Goal: Task Accomplishment & Management: Manage account settings

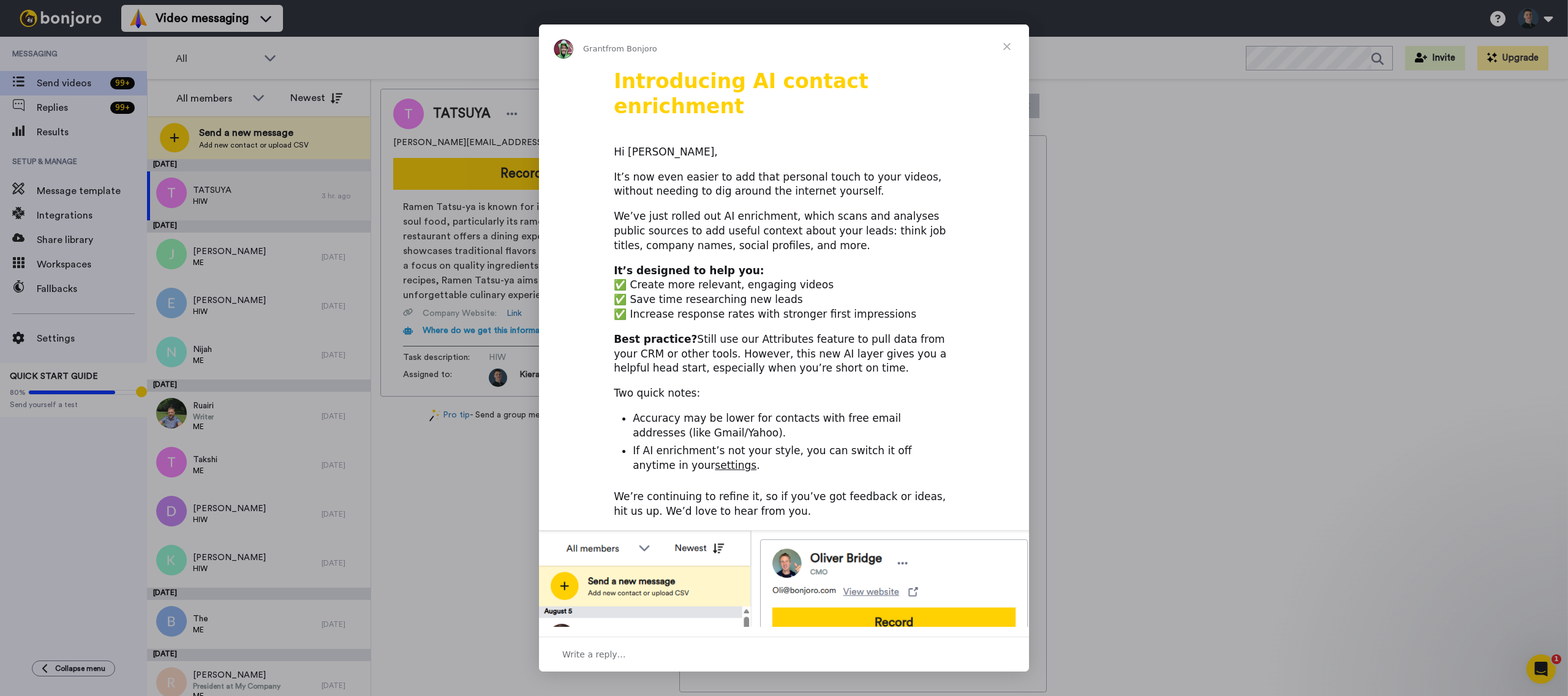
click at [1010, 48] on span "Close" at bounding box center [1007, 46] width 44 height 44
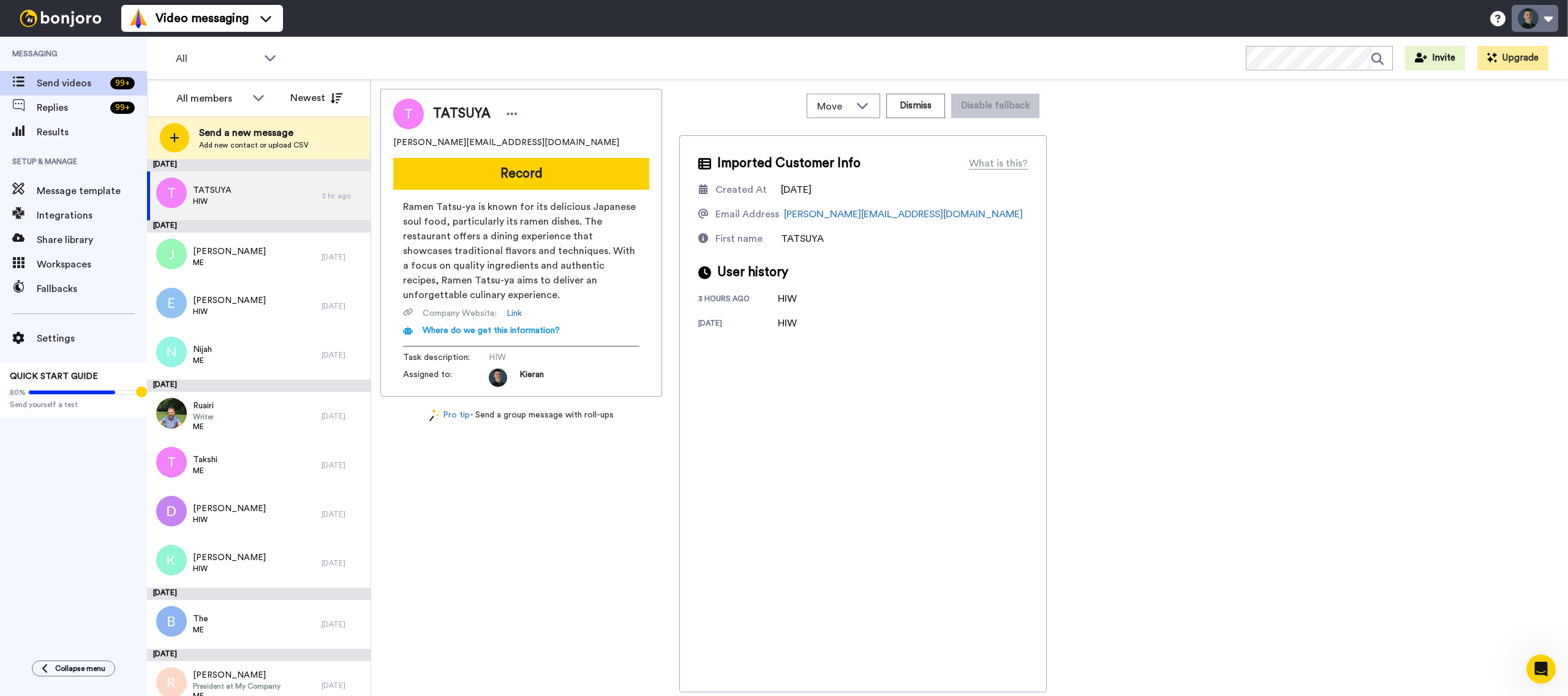
click at [1540, 19] on button at bounding box center [1534, 18] width 47 height 27
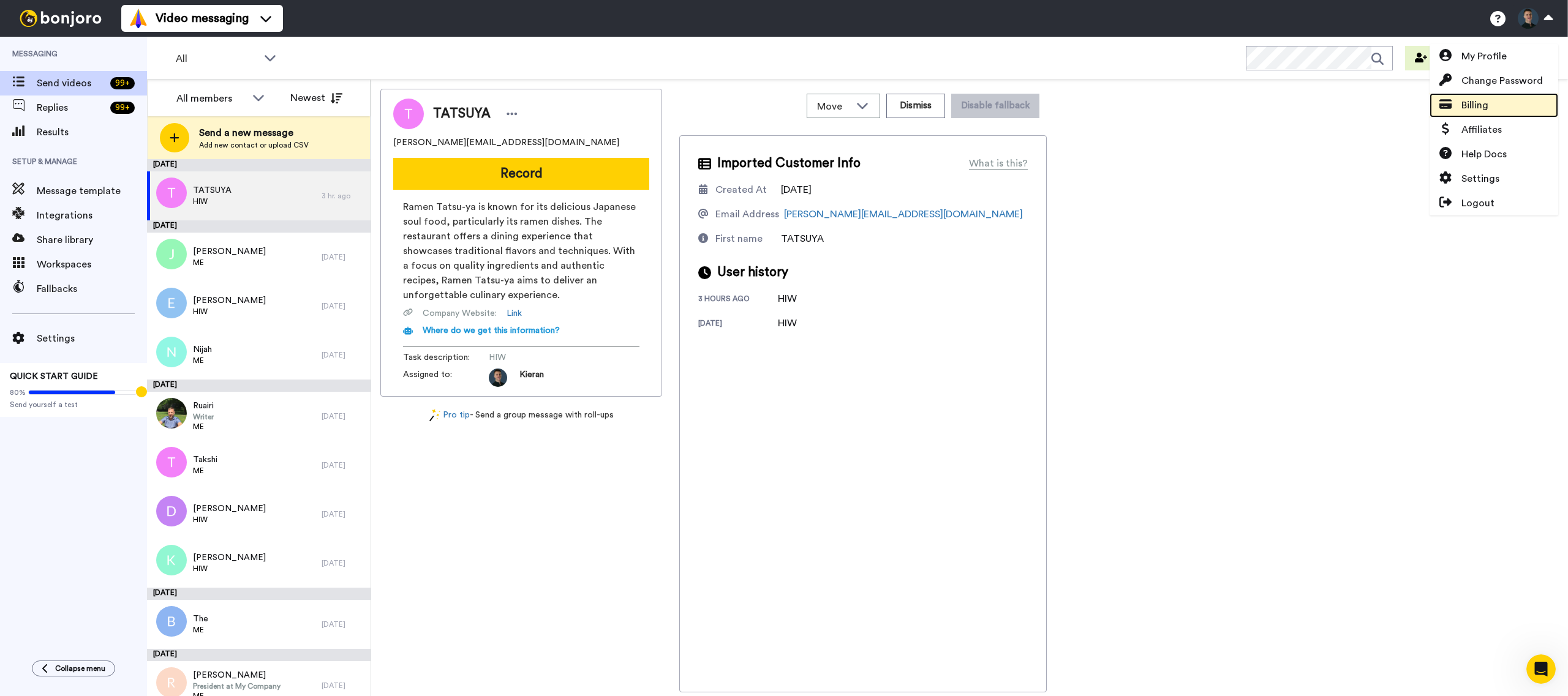
click at [1485, 101] on span "Billing" at bounding box center [1474, 105] width 27 height 15
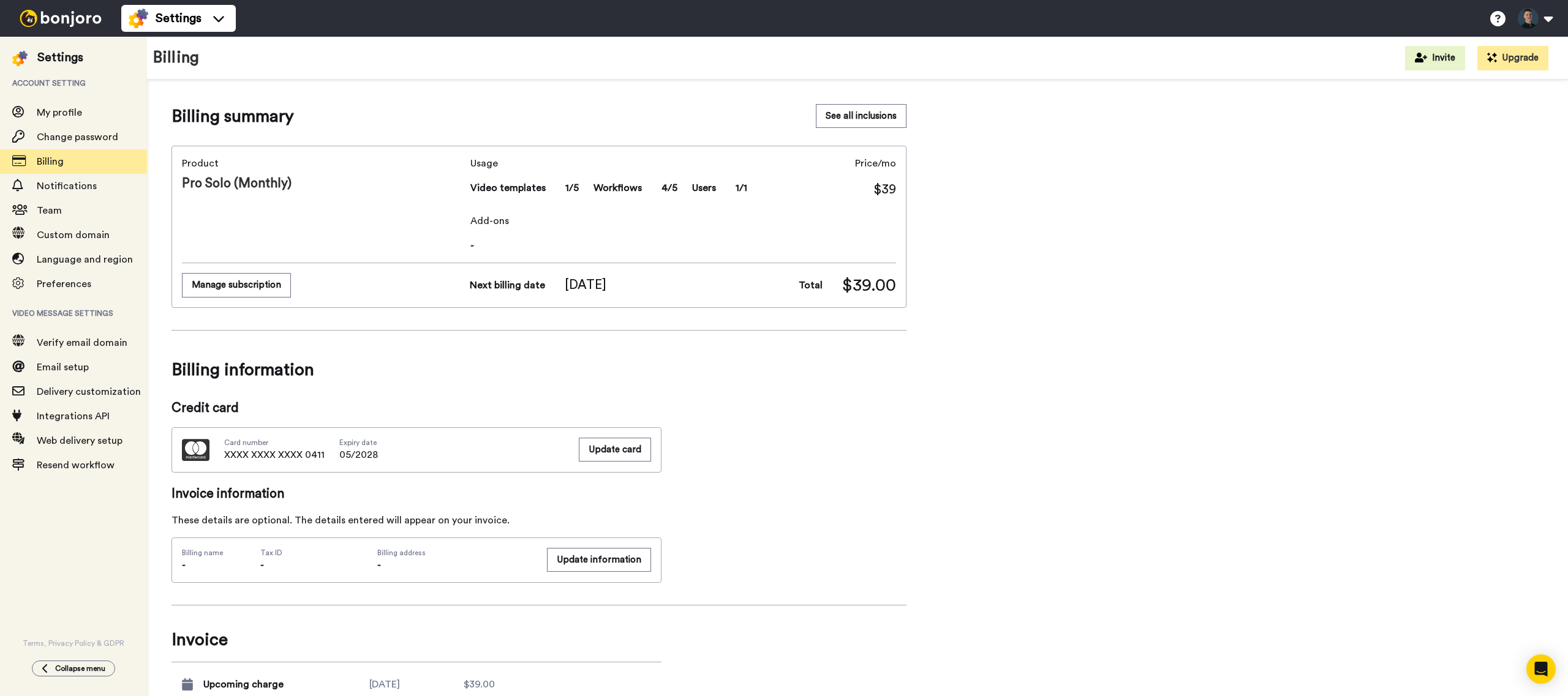
click at [252, 287] on button "Manage subscription" at bounding box center [236, 285] width 109 height 24
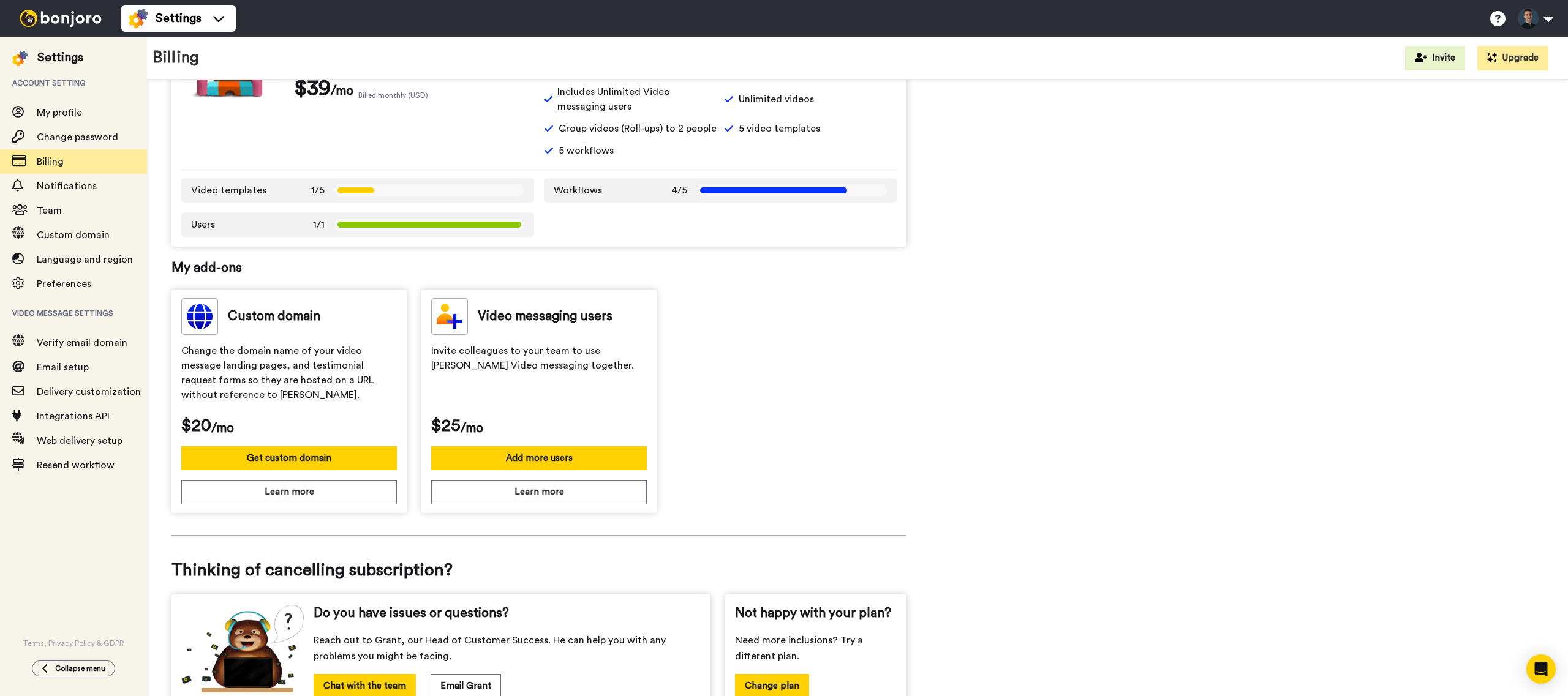
scroll to position [297, 0]
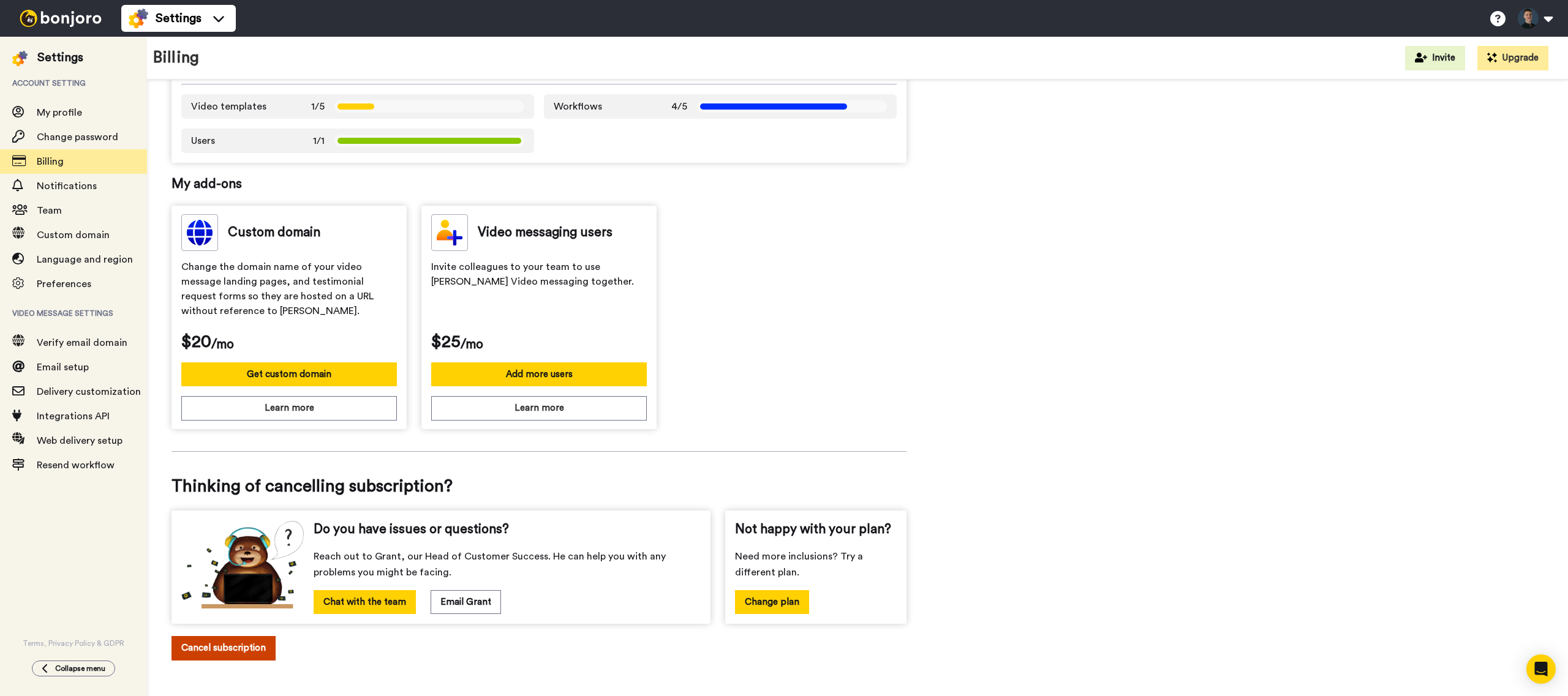
click at [234, 652] on button "Cancel subscription" at bounding box center [224, 648] width 104 height 24
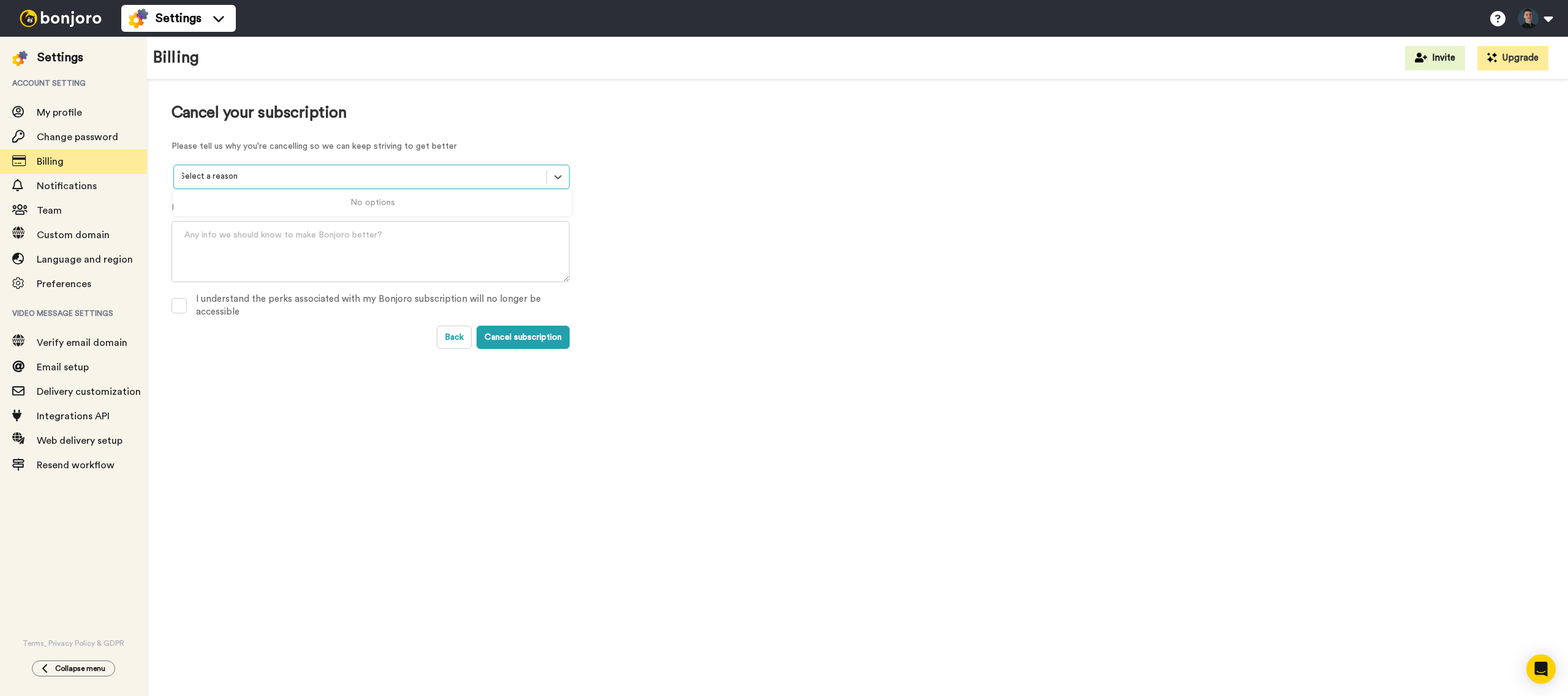
click at [290, 174] on div at bounding box center [360, 177] width 360 height 14
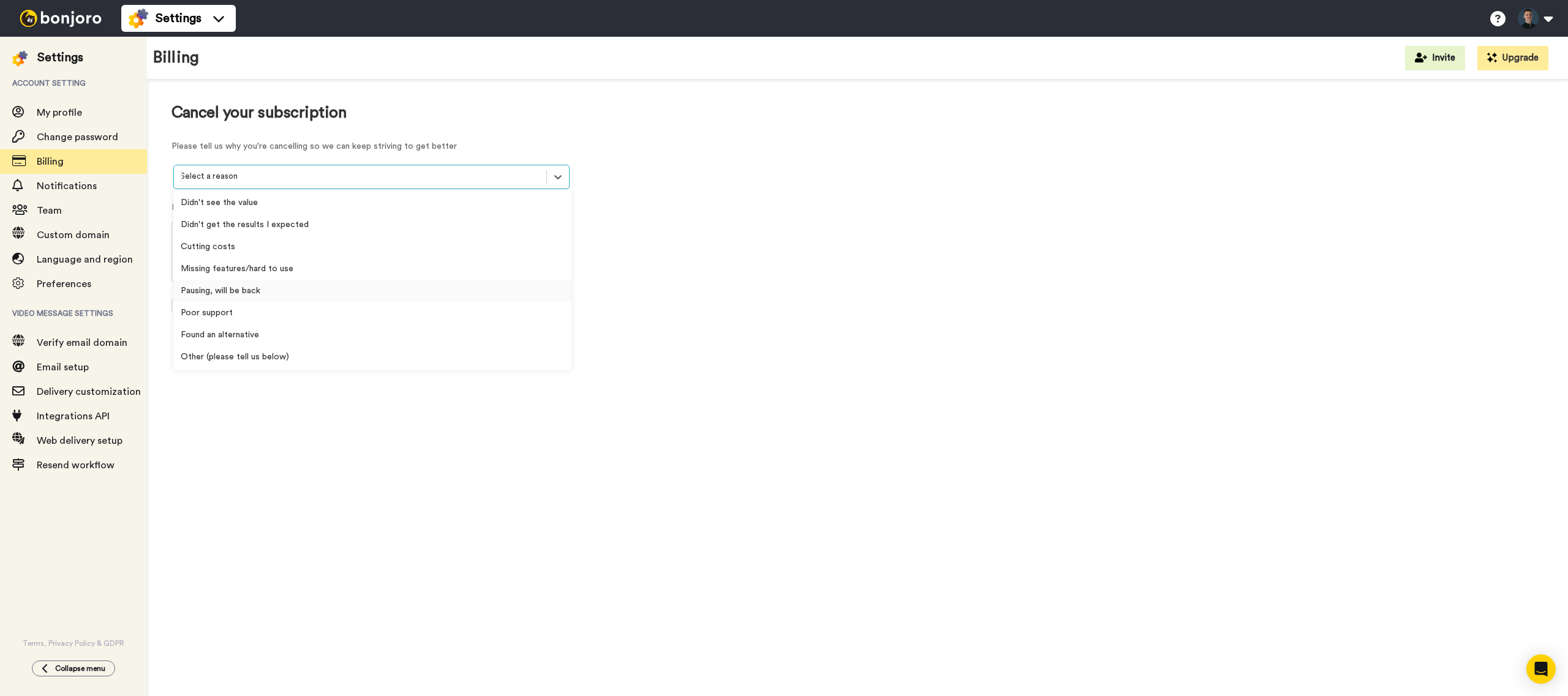
click at [317, 282] on div "Pausing, will be back" at bounding box center [372, 290] width 398 height 22
click at [233, 172] on div at bounding box center [360, 177] width 360 height 14
click at [264, 257] on div "Cutting costs" at bounding box center [372, 247] width 398 height 22
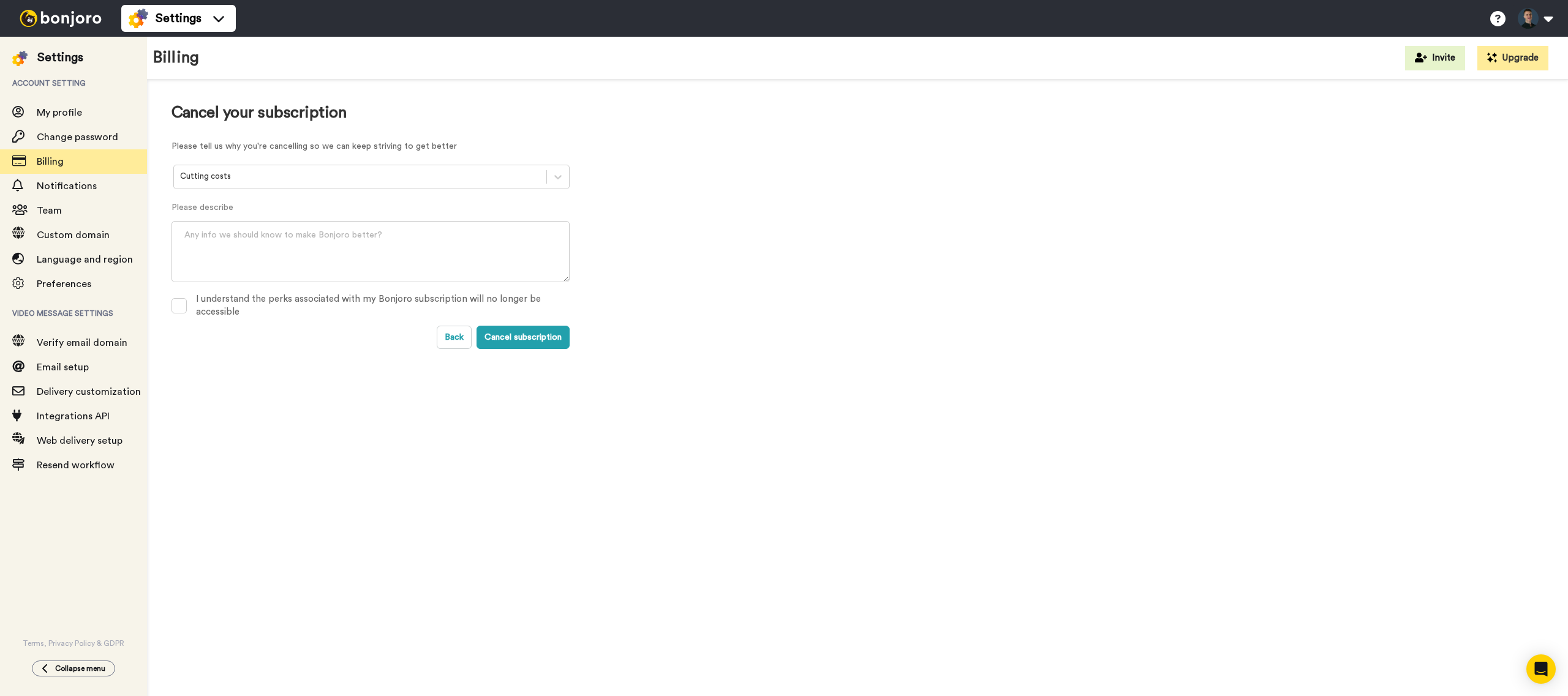
click at [254, 288] on div "Please describe" at bounding box center [370, 250] width 398 height 97
click at [235, 302] on div "I understand the perks associated with my Bonjoro subscription will no longer b…" at bounding box center [383, 306] width 373 height 26
click at [550, 341] on button "Cancel subscription" at bounding box center [523, 337] width 93 height 23
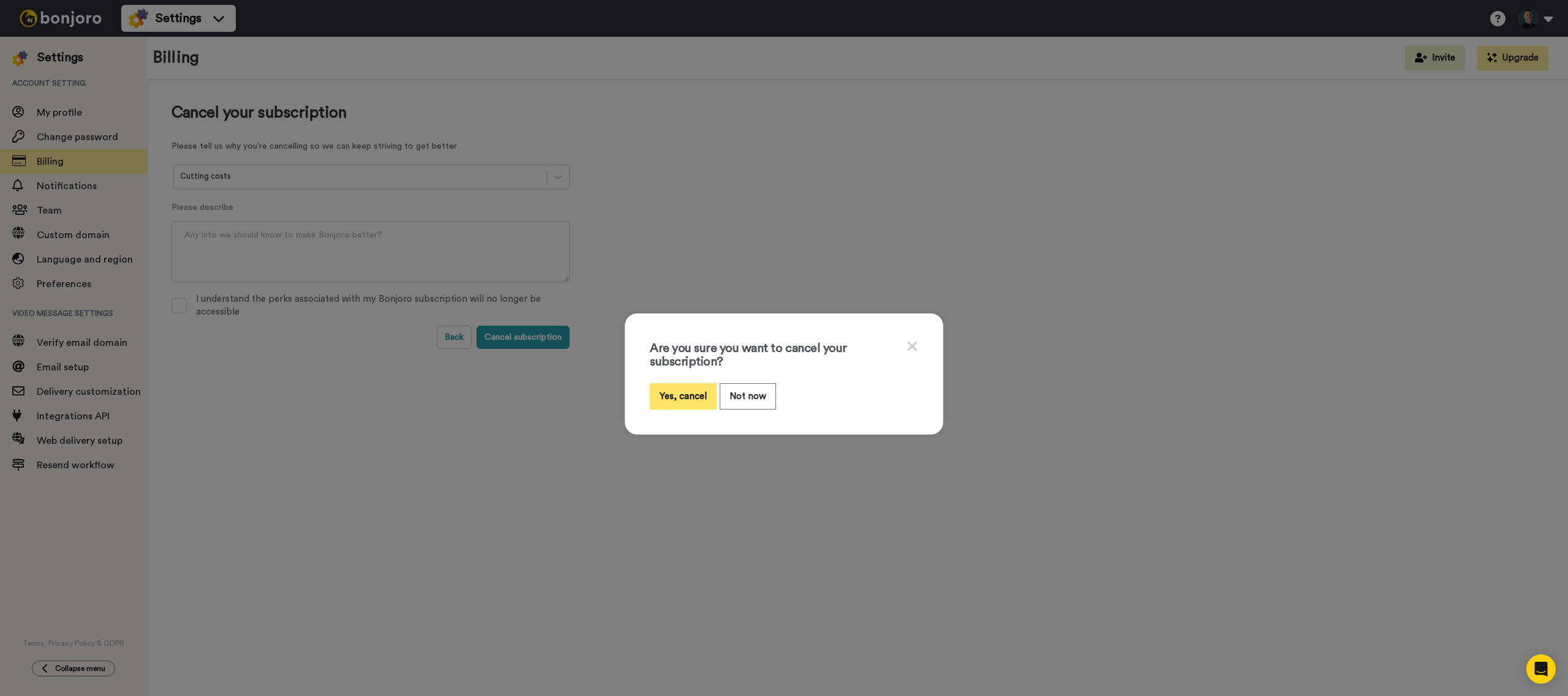
click at [687, 399] on button "Yes, cancel" at bounding box center [683, 396] width 67 height 26
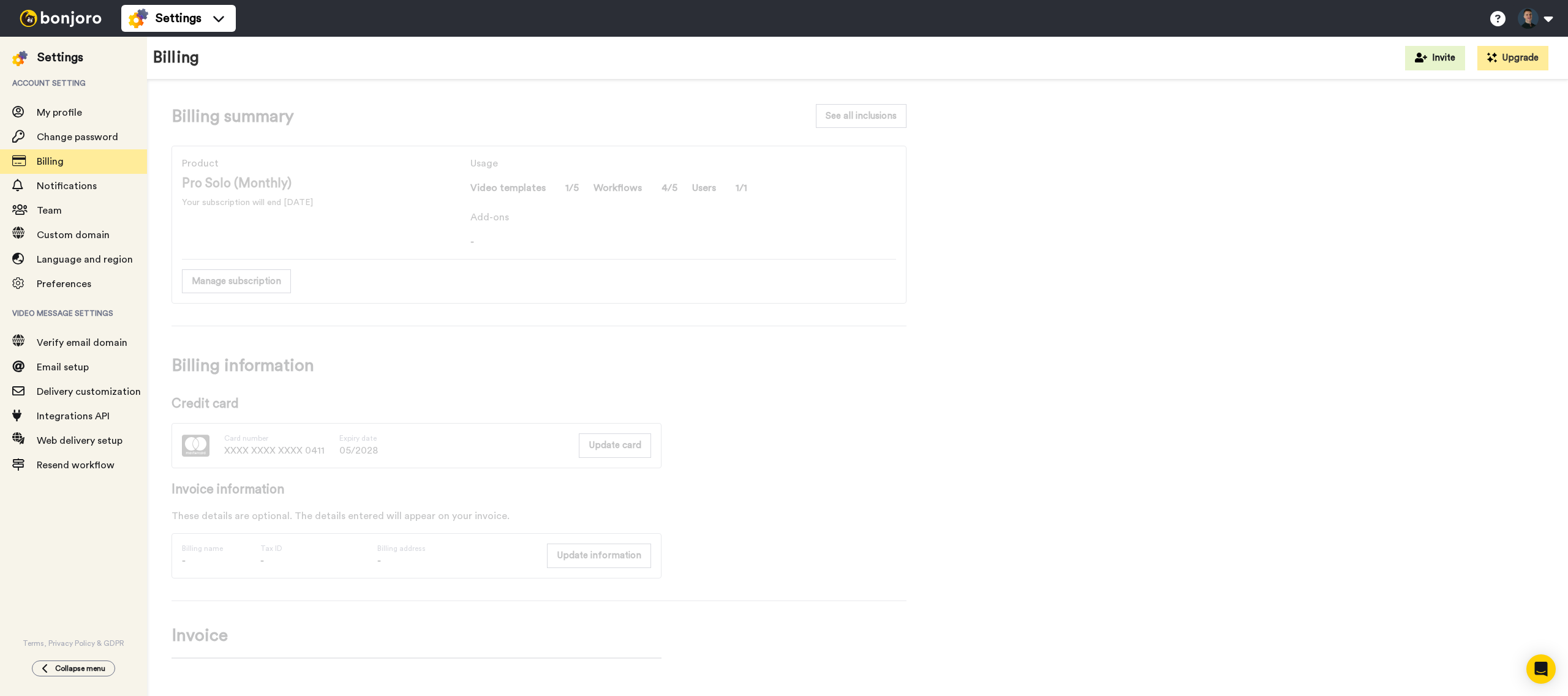
click at [901, 396] on div "Billing summary See all inclusions Product Pro Solo (Monthly) Your subscription…" at bounding box center [539, 381] width 735 height 555
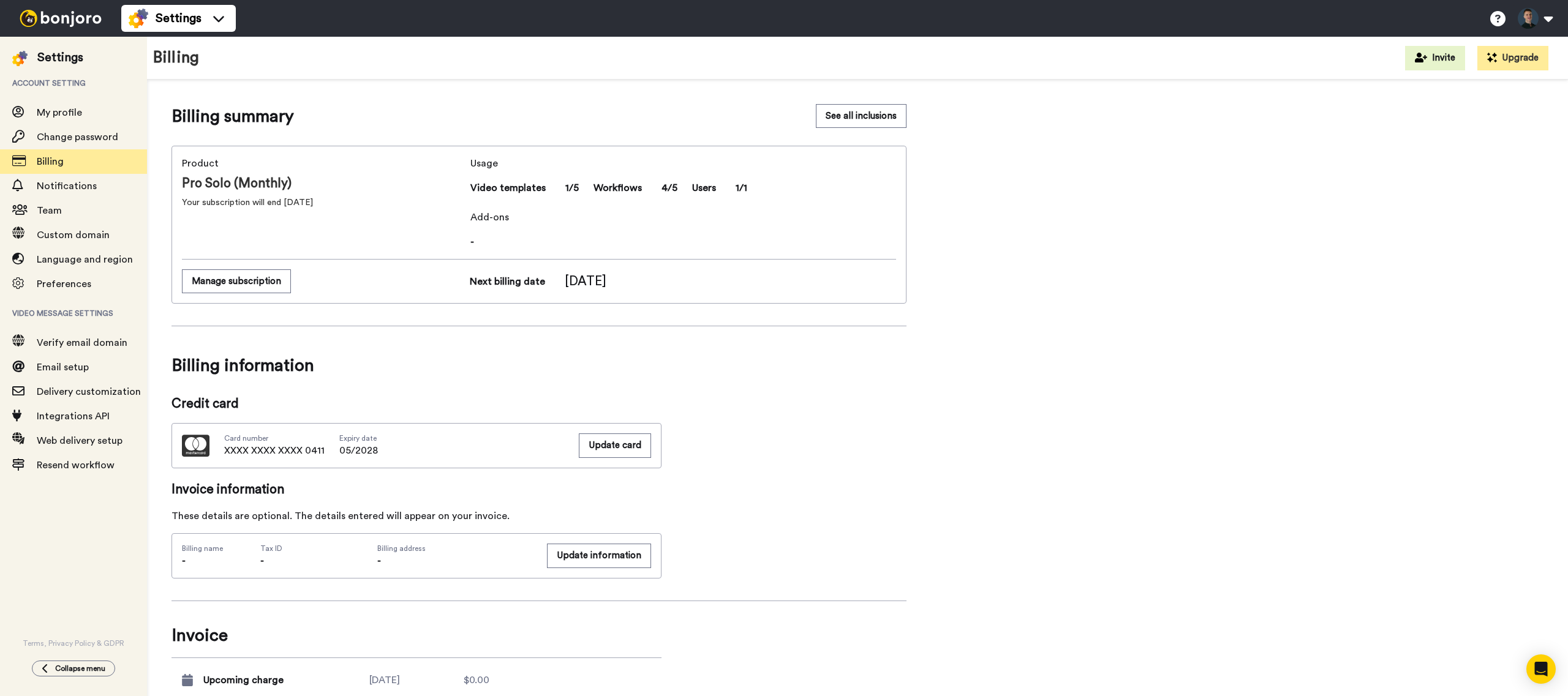
scroll to position [3, 0]
click at [957, 421] on div "Billing summary See all inclusions Product Pro Solo (Monthly) Your subscription…" at bounding box center [857, 381] width 1372 height 555
drag, startPoint x: 980, startPoint y: 642, endPoint x: 976, endPoint y: 664, distance: 22.4
